Goal: Task Accomplishment & Management: Complete application form

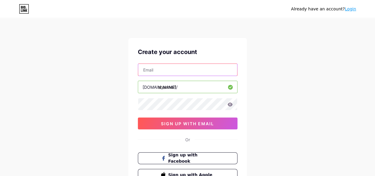
click at [166, 67] on input "text" at bounding box center [187, 70] width 99 height 12
type input "[EMAIL_ADDRESS][DOMAIN_NAME]"
click at [230, 105] on icon at bounding box center [230, 104] width 5 height 4
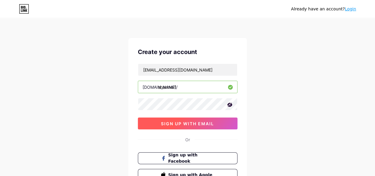
click at [186, 122] on span "sign up with email" at bounding box center [187, 123] width 53 height 5
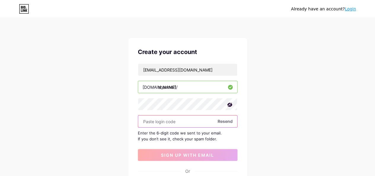
paste input "608196"
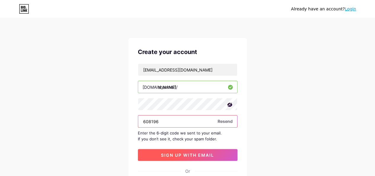
type input "608196"
click at [194, 153] on span "sign up with email" at bounding box center [187, 154] width 53 height 5
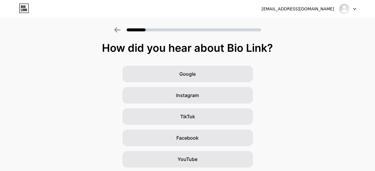
click at [66, 106] on div "Google Instagram TikTok Facebook YouTube Twitter/X Friends/family Other" at bounding box center [187, 149] width 375 height 166
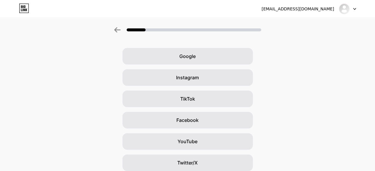
scroll to position [17, 0]
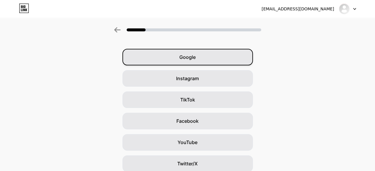
click at [194, 54] on span "Google" at bounding box center [187, 57] width 16 height 7
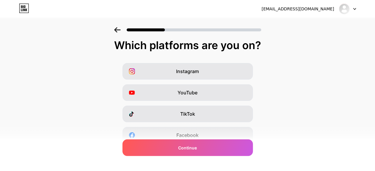
scroll to position [2, 0]
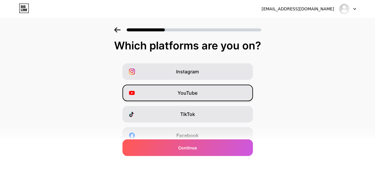
click at [208, 95] on div "YouTube" at bounding box center [188, 93] width 131 height 17
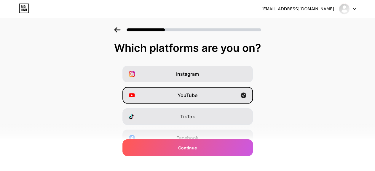
scroll to position [114, 0]
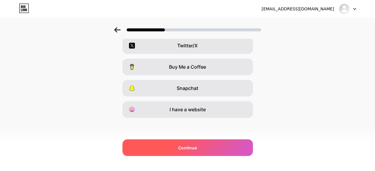
click at [181, 149] on span "Continue" at bounding box center [187, 148] width 19 height 6
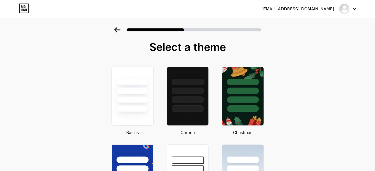
scroll to position [0, 0]
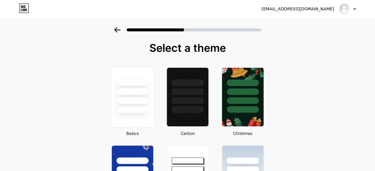
click at [133, 101] on div at bounding box center [132, 101] width 33 height 7
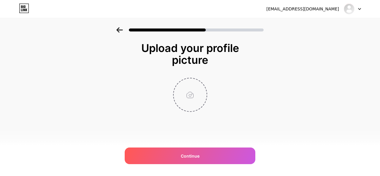
click at [193, 92] on input "file" at bounding box center [190, 94] width 33 height 33
type input "C:\fakepath\lo 5.PNG"
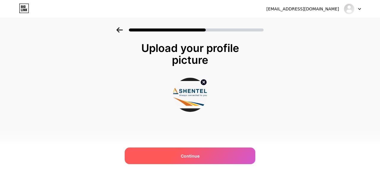
click at [181, 157] on span "Continue" at bounding box center [190, 156] width 19 height 6
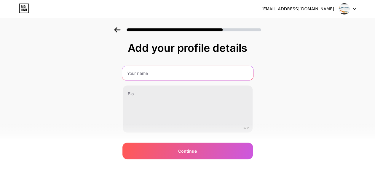
click at [158, 76] on input "text" at bounding box center [187, 73] width 131 height 14
type input "ShenteI"
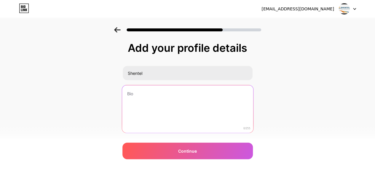
click at [174, 96] on textarea at bounding box center [187, 109] width 131 height 48
paste textarea "Inputting Wrong Credential will affect this process."
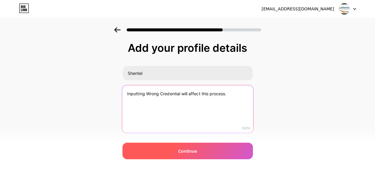
type textarea "Inputting Wrong Credential will affect this process."
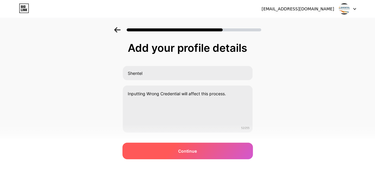
click at [183, 153] on span "Continue" at bounding box center [187, 151] width 19 height 6
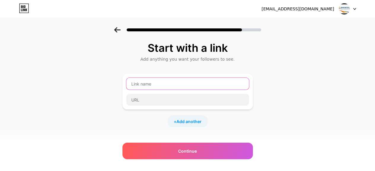
click at [153, 85] on input "text" at bounding box center [187, 84] width 123 height 12
type input "PRESS HERE TO SECURE YOUR SHENTEL NOW!"
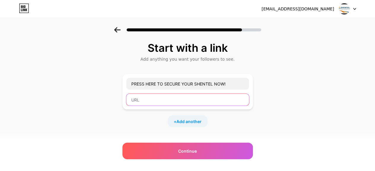
click at [156, 105] on input "text" at bounding box center [187, 100] width 123 height 12
paste input "[URL][DOMAIN_NAME]"
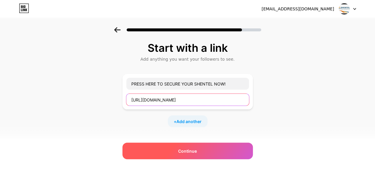
type input "[URL][DOMAIN_NAME]"
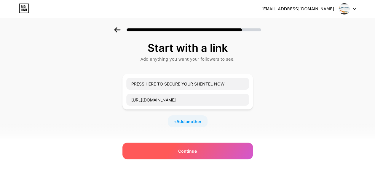
click at [205, 152] on div "Continue" at bounding box center [188, 151] width 131 height 17
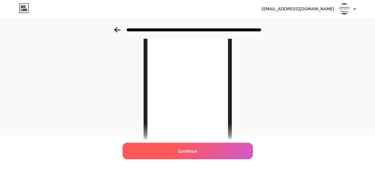
scroll to position [50, 0]
click at [202, 147] on div "Continue" at bounding box center [188, 151] width 131 height 17
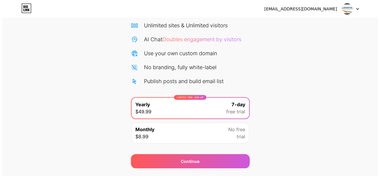
scroll to position [62, 0]
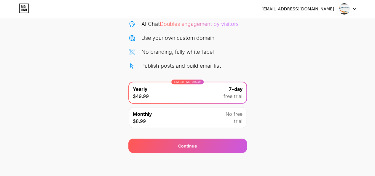
click at [166, 94] on div "LIMITED TIME : 50% off Yearly $49.99 7-day free trial" at bounding box center [187, 92] width 117 height 21
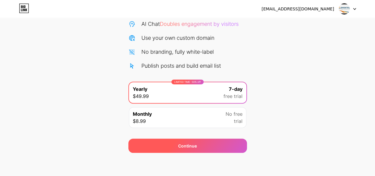
click at [193, 151] on div "Continue" at bounding box center [187, 146] width 119 height 14
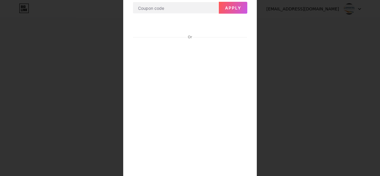
scroll to position [39, 0]
